Goal: Task Accomplishment & Management: Manage account settings

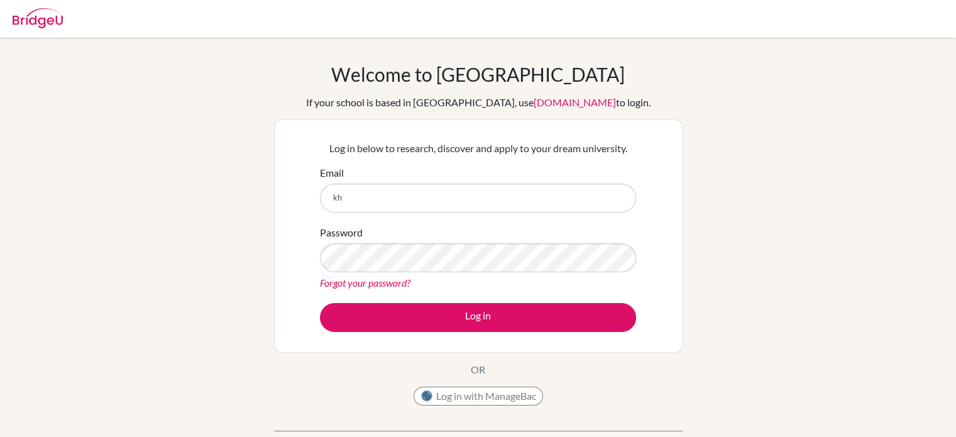
type input "[PERSON_NAME][EMAIL_ADDRESS][PERSON_NAME][DOMAIN_NAME]"
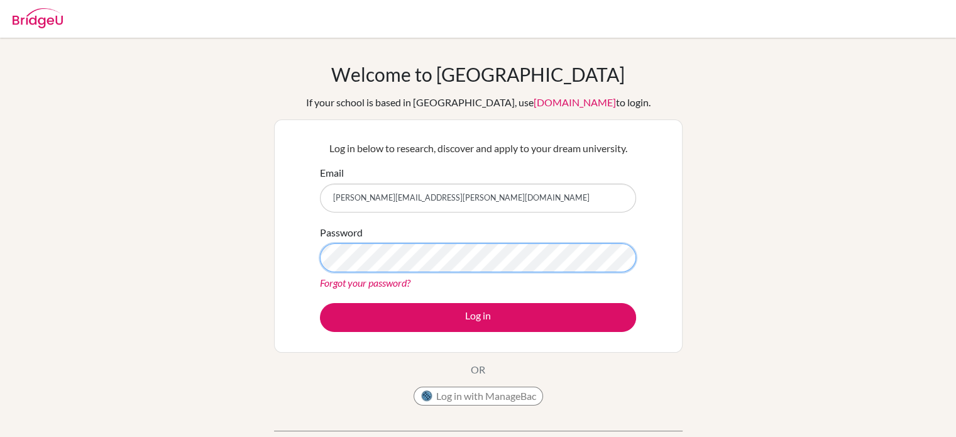
click at [320, 303] on button "Log in" at bounding box center [478, 317] width 316 height 29
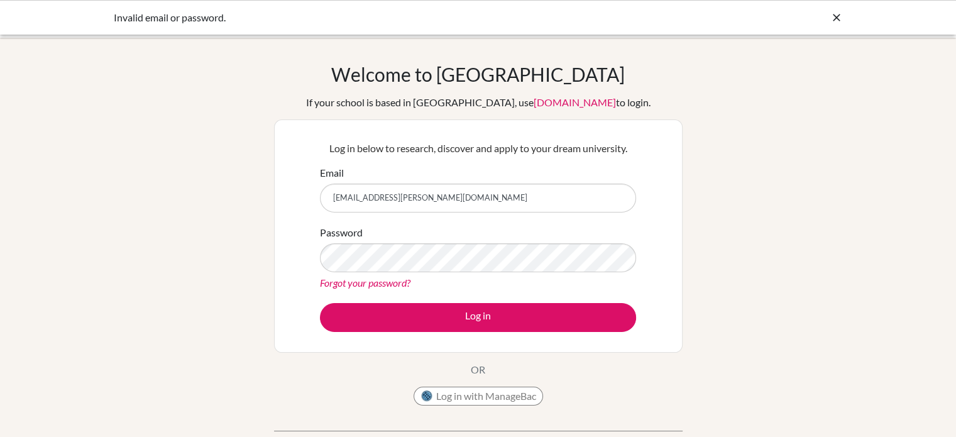
type input "[PERSON_NAME][EMAIL_ADDRESS][PERSON_NAME][DOMAIN_NAME]"
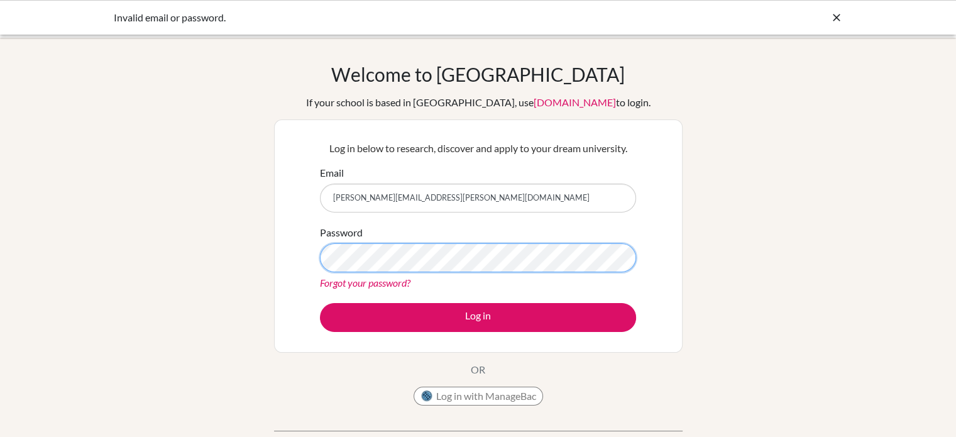
click at [320, 303] on button "Log in" at bounding box center [478, 317] width 316 height 29
